Goal: Information Seeking & Learning: Learn about a topic

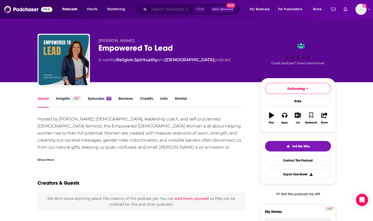
click at [164, 9] on input "Search podcasts, credits, & more..." at bounding box center [171, 9] width 45 height 8
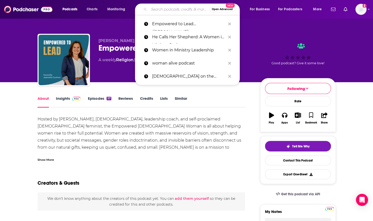
paste input "Humanity At Scale: Redefining Leadership"
type input "Humanity At Scale: Redefining Leadership"
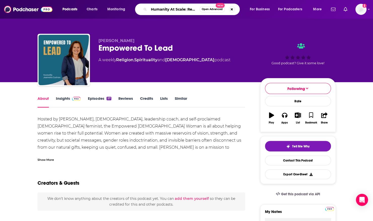
scroll to position [0, 32]
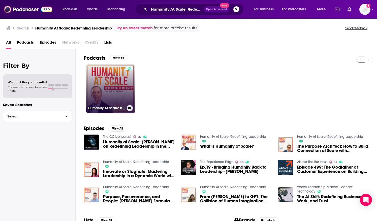
click at [103, 77] on link "Humanity At Scale: Redefining Leadership" at bounding box center [110, 88] width 49 height 49
